Goal: Participate in discussion: Engage in conversation with other users on a specific topic

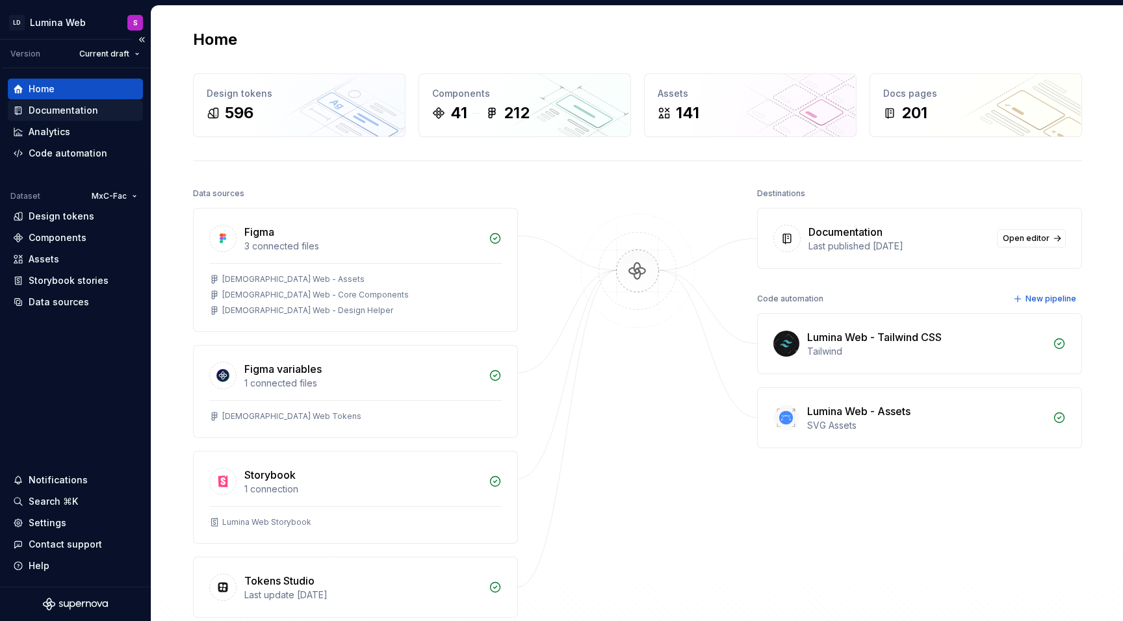
click at [60, 111] on div "Documentation" at bounding box center [64, 110] width 70 height 13
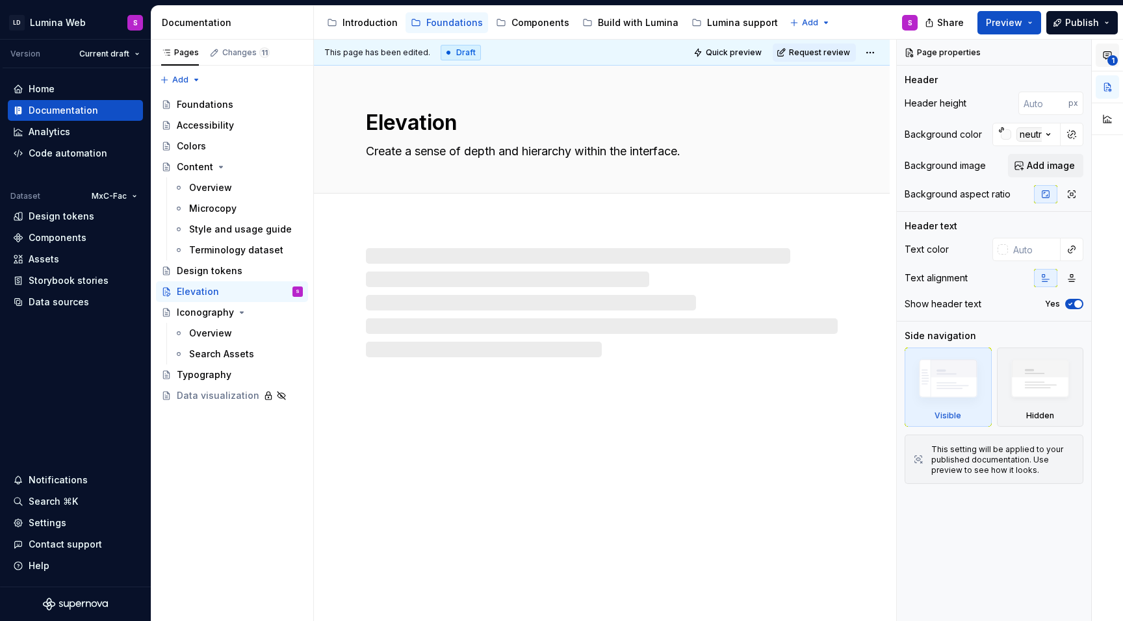
click at [1110, 58] on span "1" at bounding box center [1113, 60] width 10 height 10
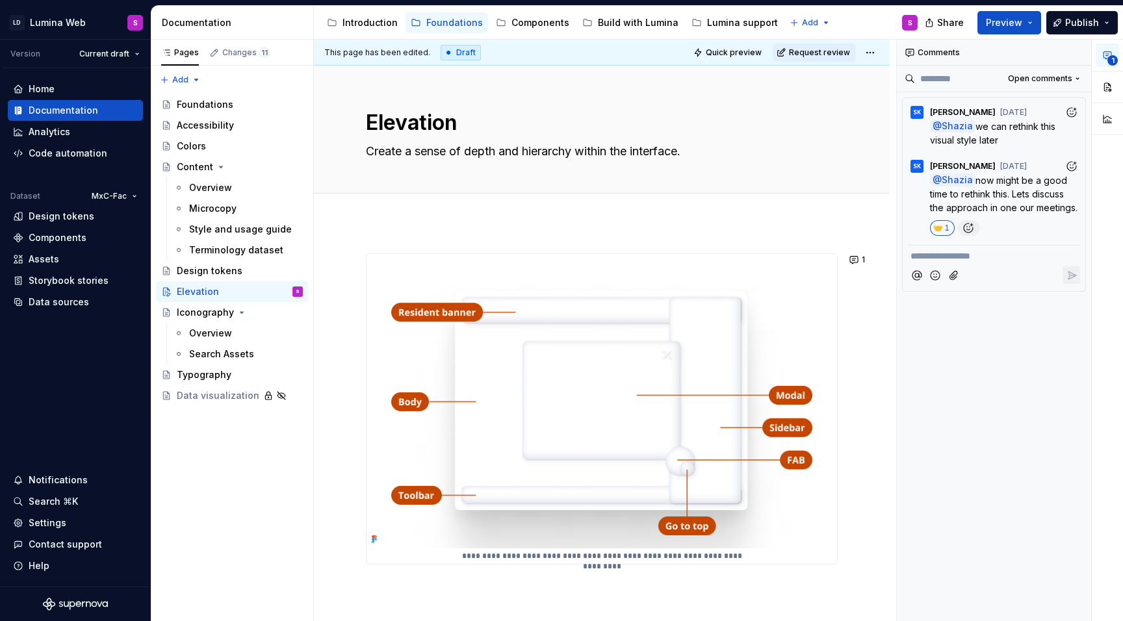
type textarea "*"
click at [965, 225] on icon "Add reaction" at bounding box center [968, 228] width 13 height 13
type input "*****"
click at [885, 343] on span "✅️" at bounding box center [887, 342] width 10 height 13
click at [756, 221] on div at bounding box center [602, 208] width 576 height 29
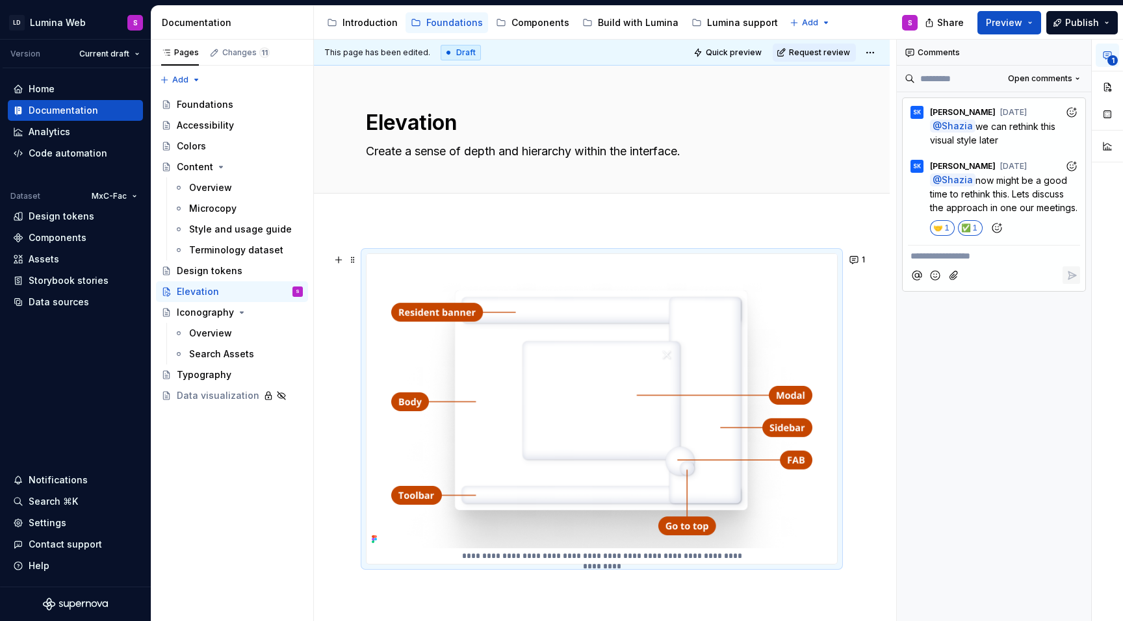
click at [615, 346] on img at bounding box center [602, 401] width 471 height 294
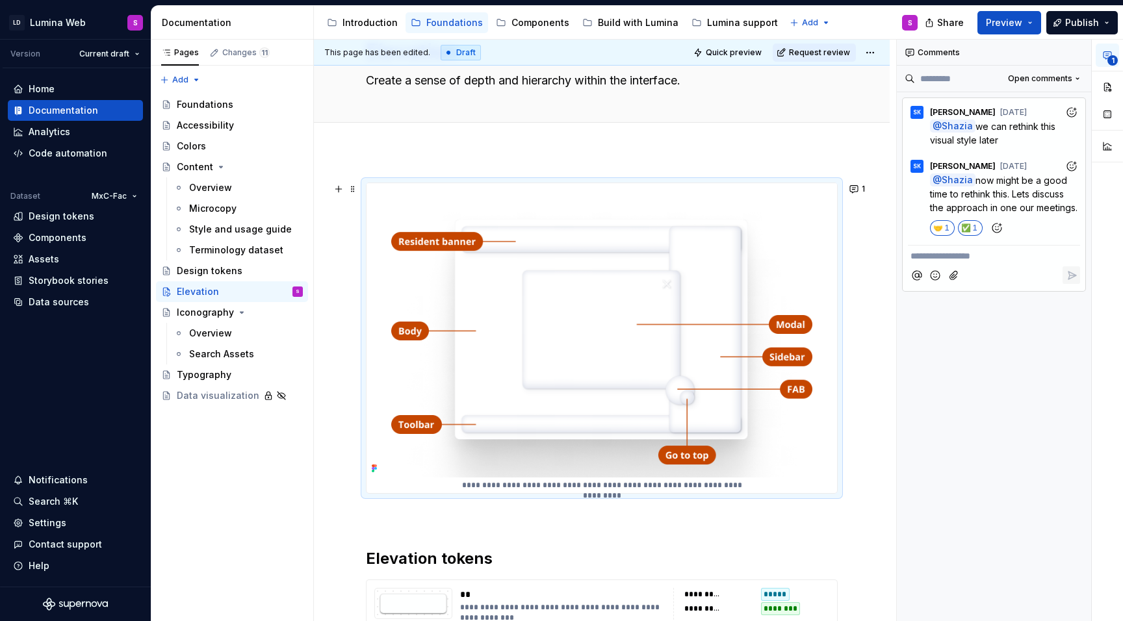
scroll to position [72, 0]
click at [569, 310] on img at bounding box center [602, 330] width 471 height 294
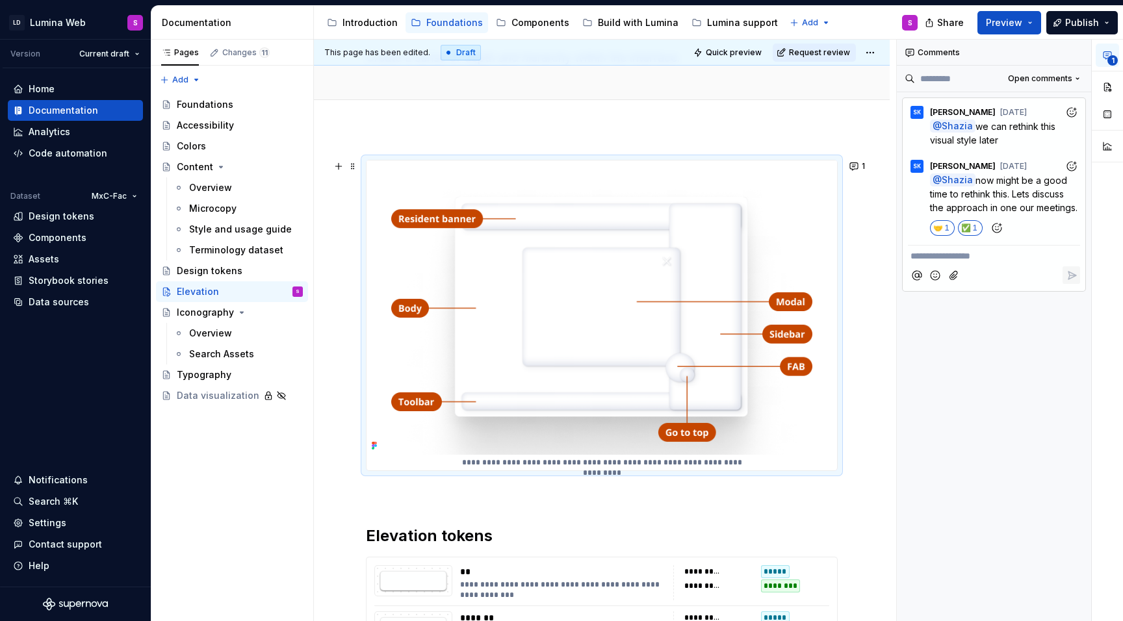
scroll to position [82, 0]
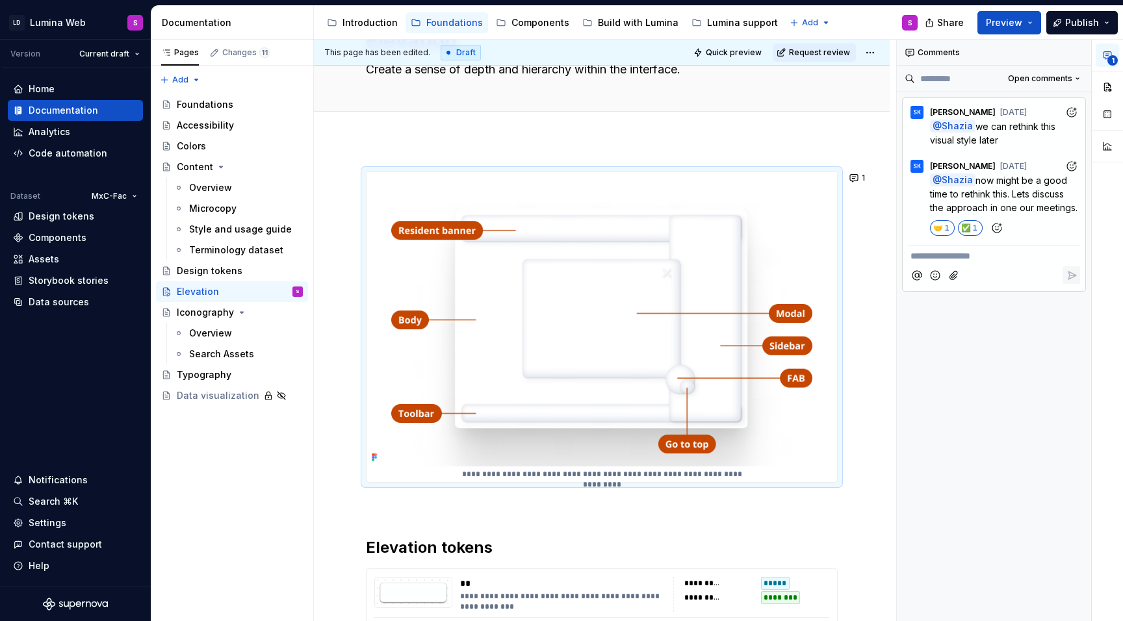
click at [1110, 49] on button "1" at bounding box center [1107, 55] width 23 height 23
click at [1110, 55] on icon "button" at bounding box center [1107, 55] width 10 height 10
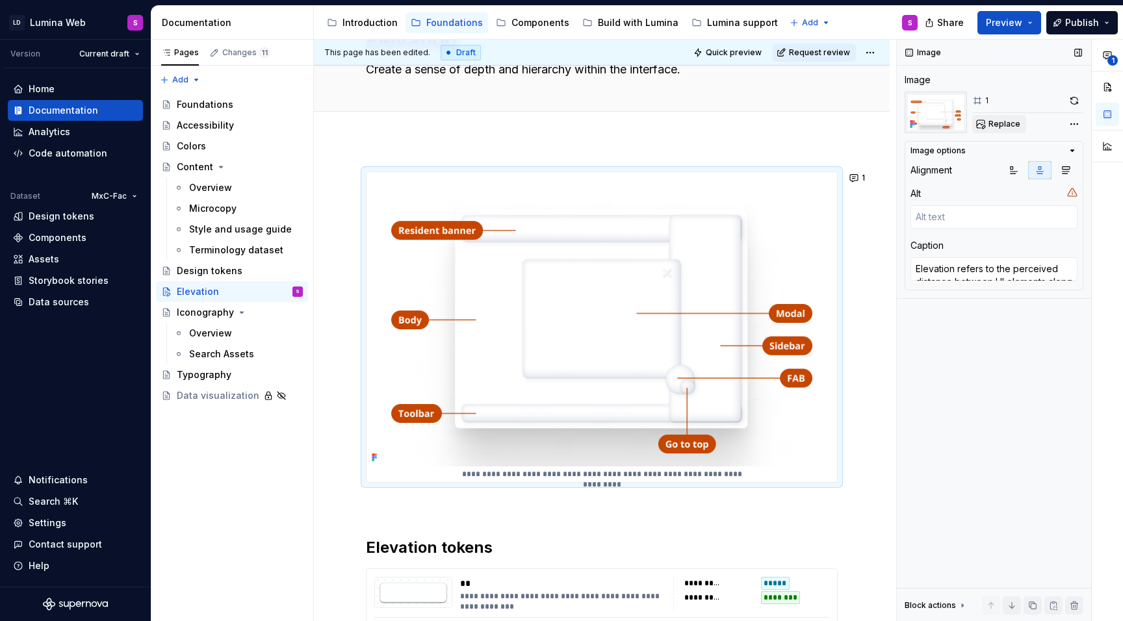
click at [983, 124] on button "Replace" at bounding box center [999, 124] width 54 height 18
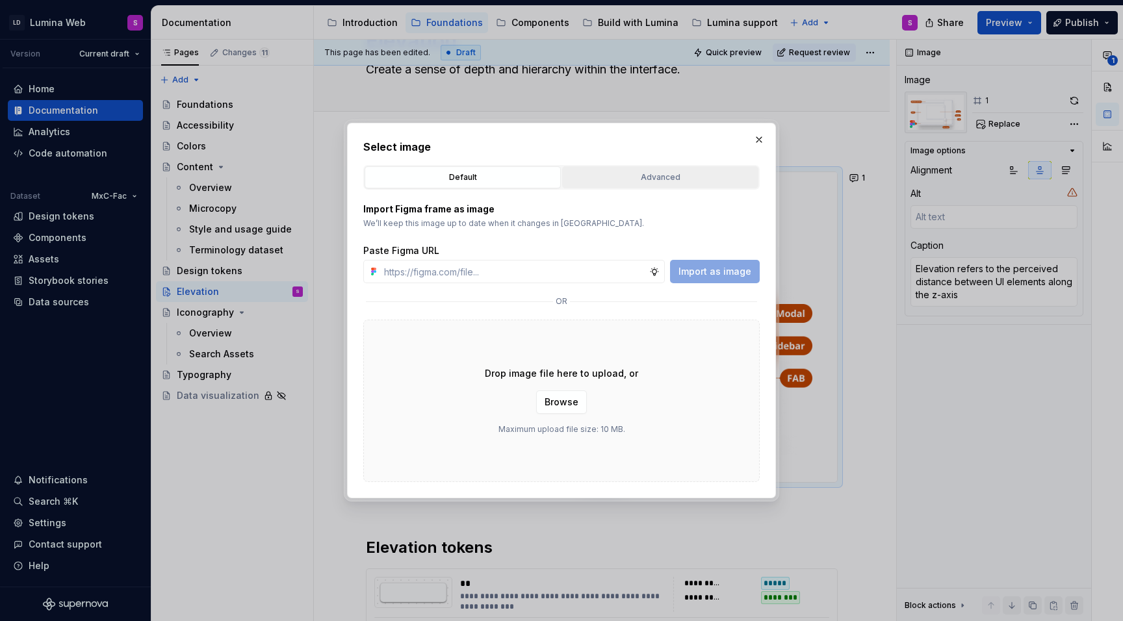
click at [645, 166] on button "Advanced" at bounding box center [660, 177] width 196 height 22
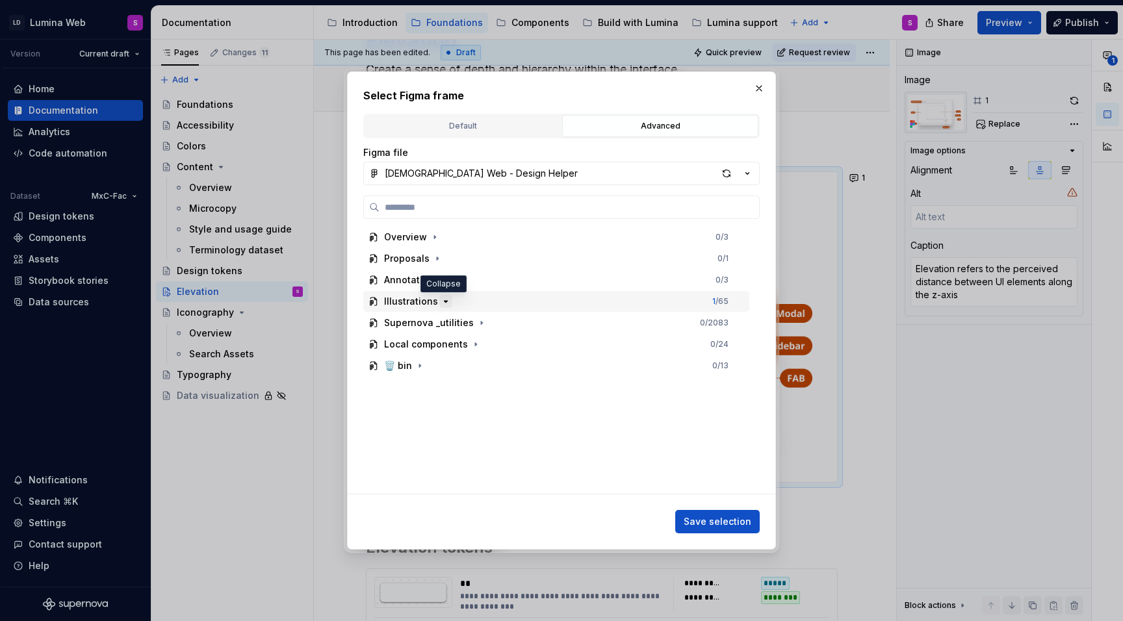
click at [441, 297] on icon "button" at bounding box center [446, 301] width 10 height 10
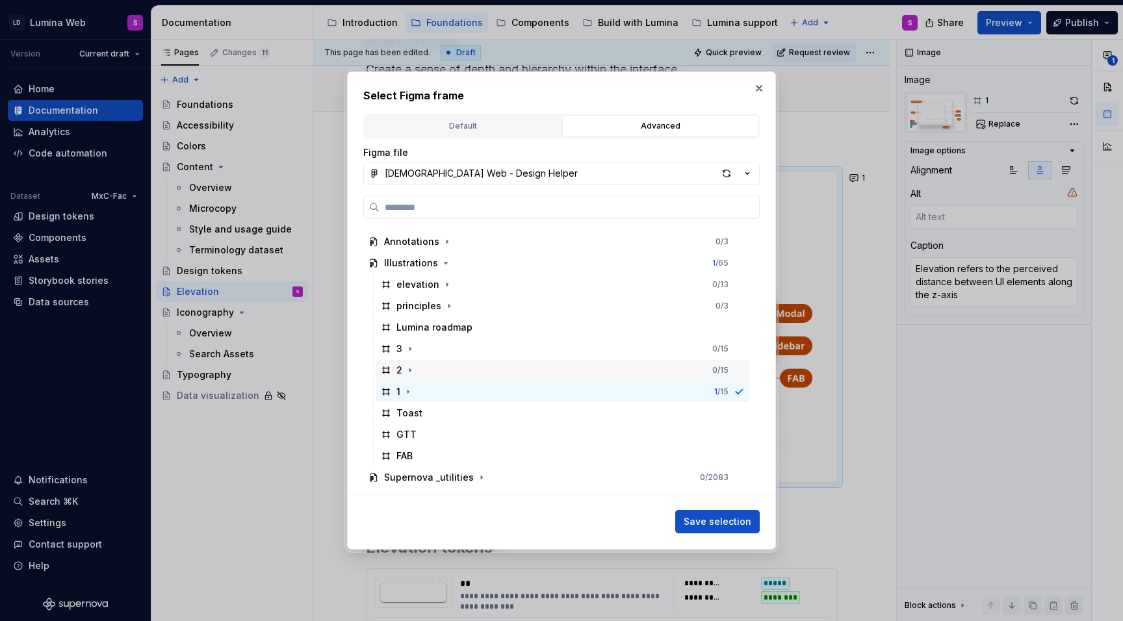
scroll to position [29, 0]
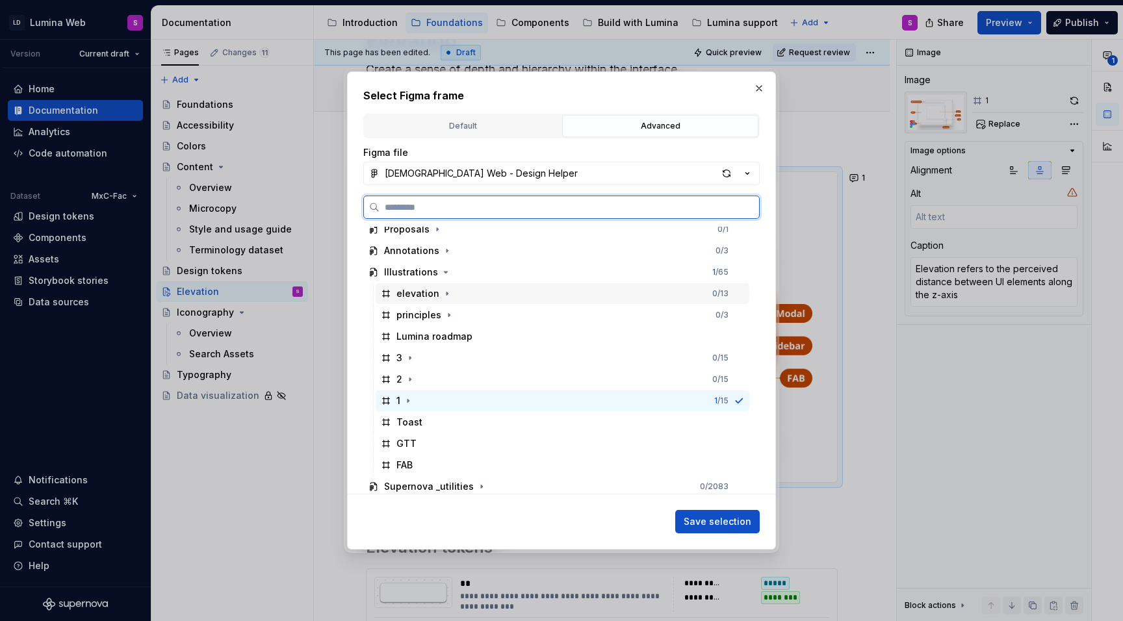
click at [415, 294] on div "elevation" at bounding box center [418, 293] width 43 height 13
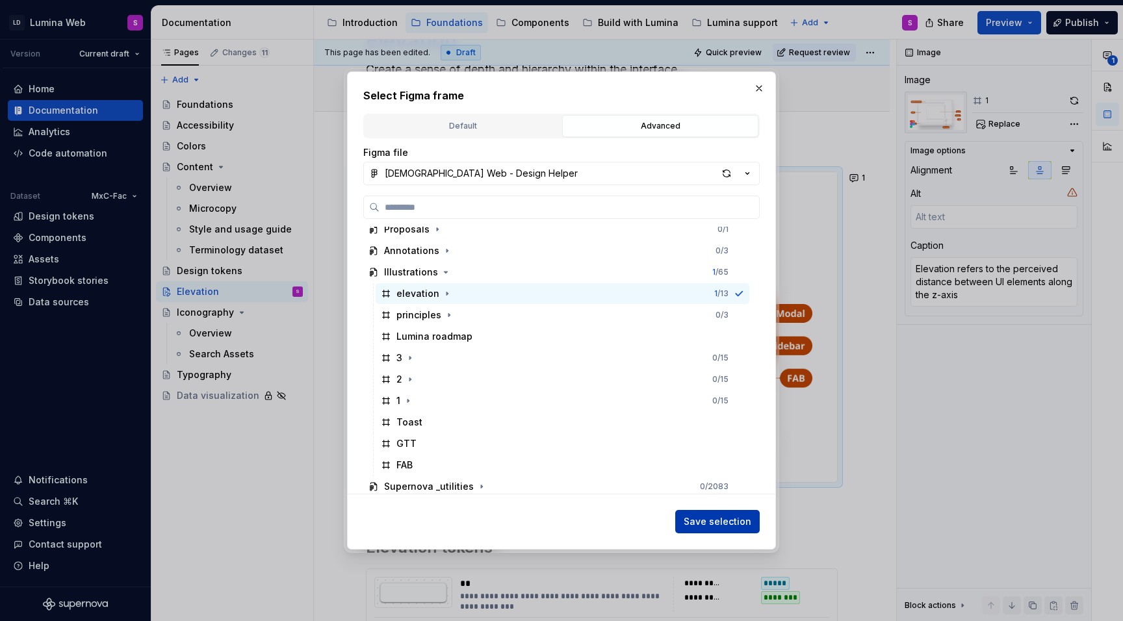
click at [703, 521] on span "Save selection" at bounding box center [718, 521] width 68 height 13
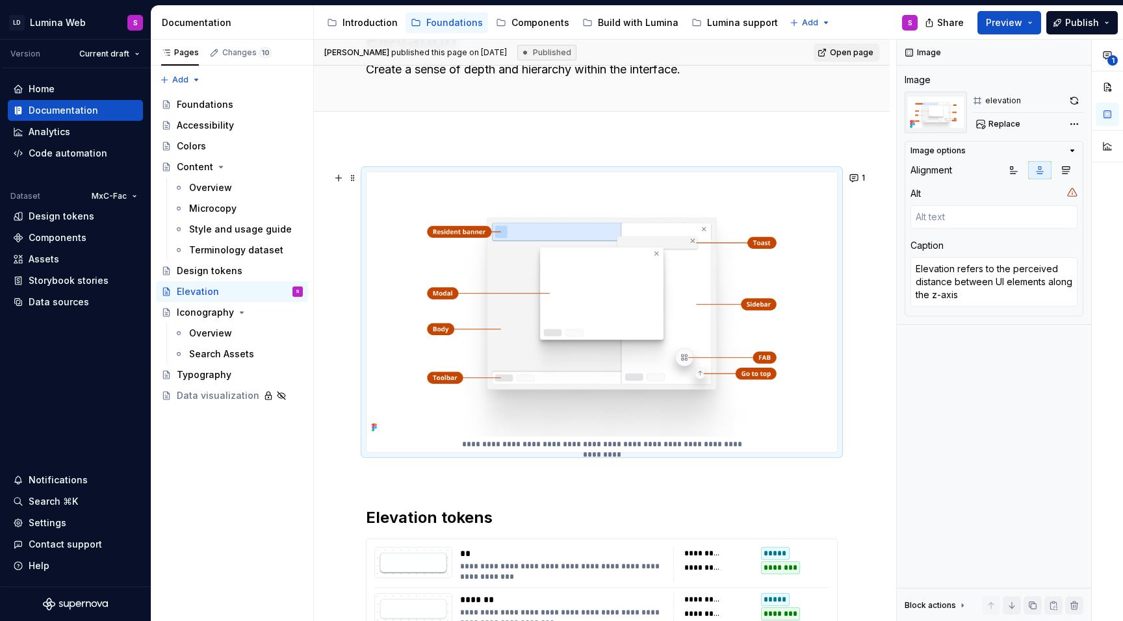
click at [608, 366] on img at bounding box center [602, 304] width 471 height 265
click at [599, 255] on img at bounding box center [602, 304] width 471 height 265
click at [1069, 103] on button "button" at bounding box center [1074, 101] width 18 height 18
click at [1117, 55] on button "1" at bounding box center [1107, 55] width 23 height 23
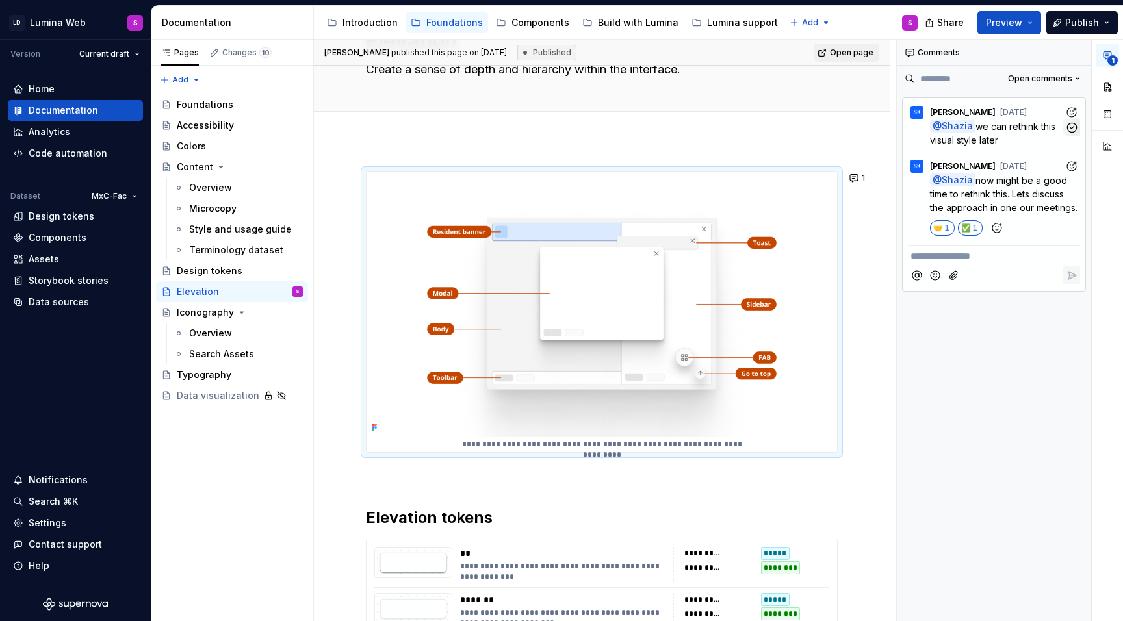
click at [1076, 125] on icon "button" at bounding box center [1072, 128] width 12 height 12
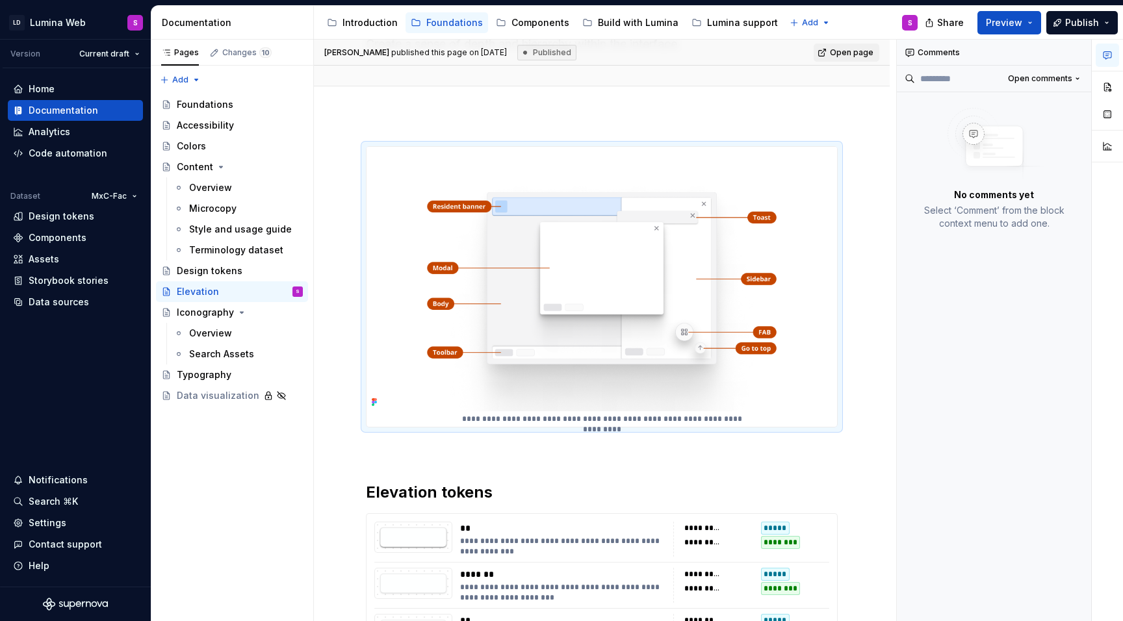
scroll to position [109, 0]
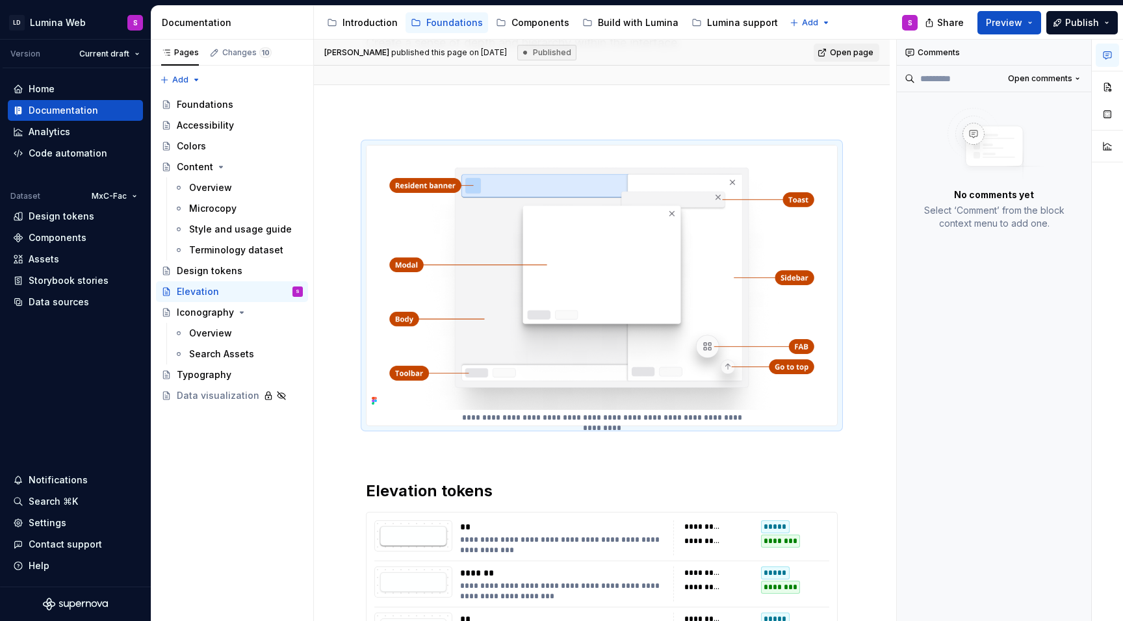
click at [703, 344] on img at bounding box center [602, 278] width 471 height 265
click at [1115, 55] on button "button" at bounding box center [1107, 55] width 23 height 23
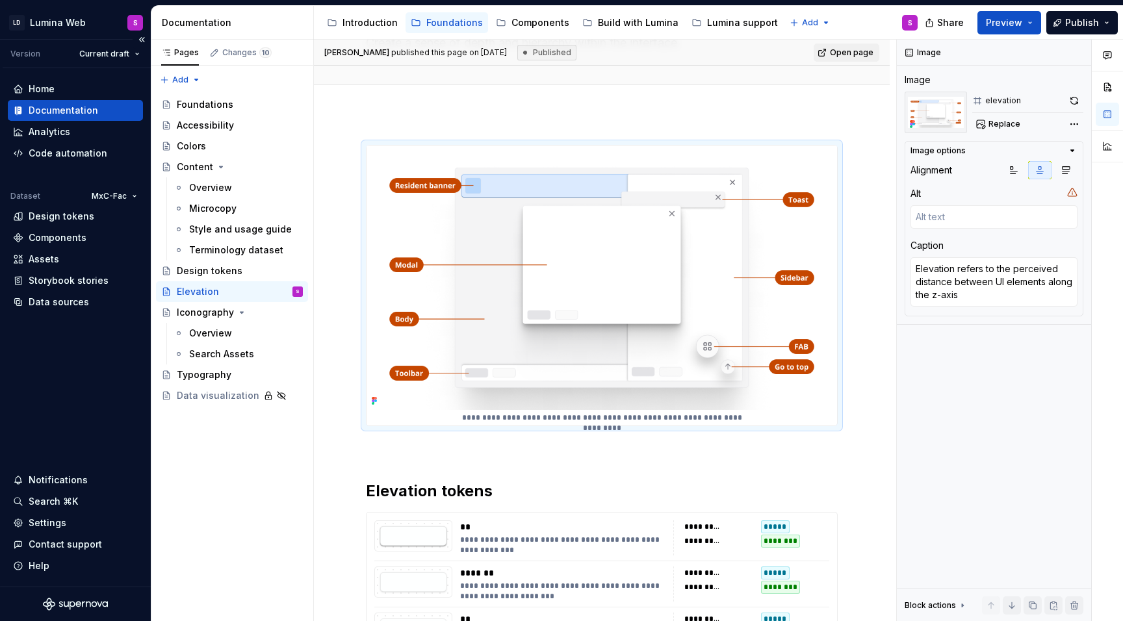
type textarea "*"
